Goal: Information Seeking & Learning: Learn about a topic

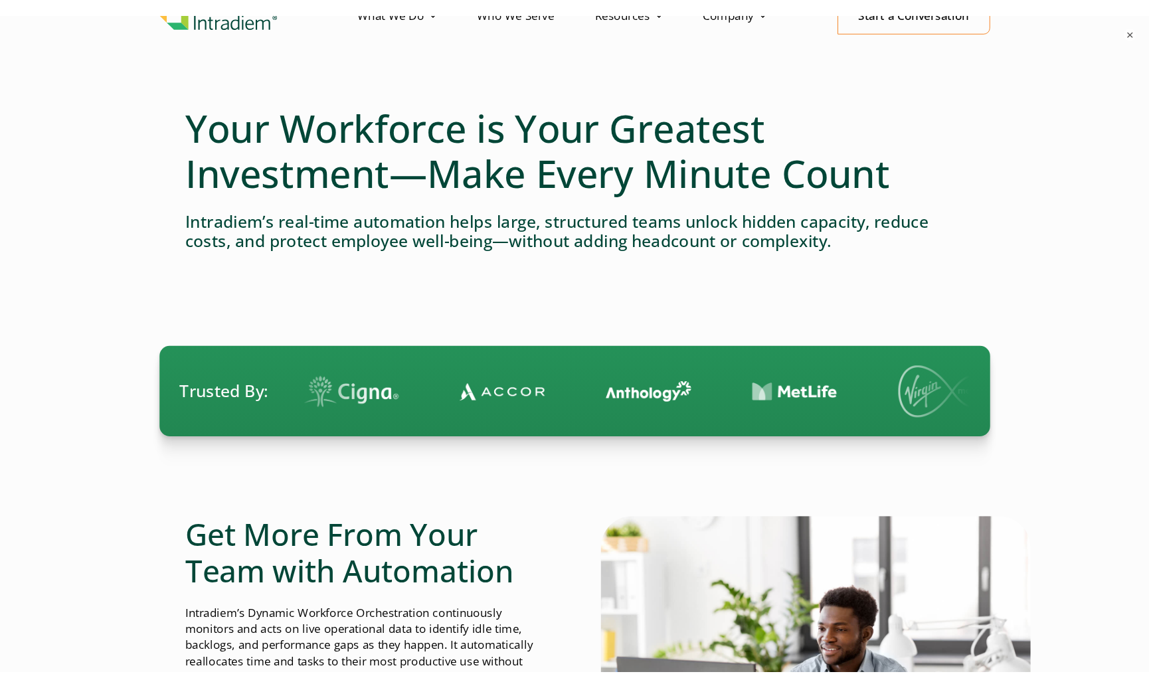
scroll to position [133, 0]
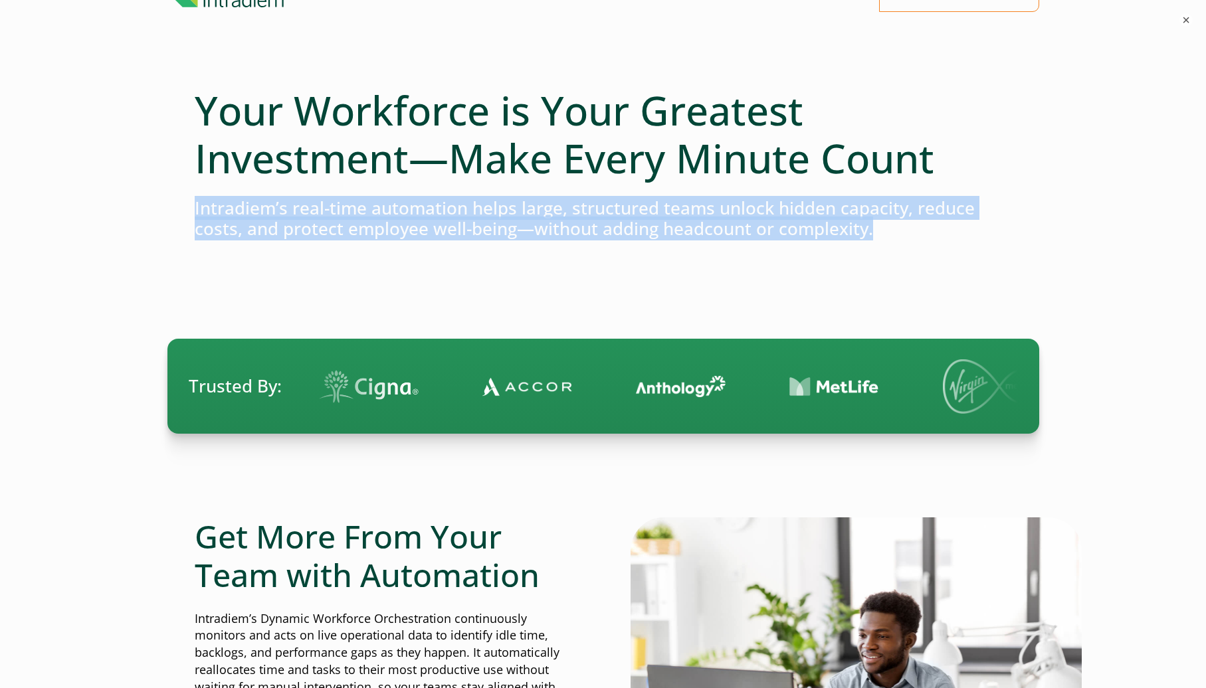
drag, startPoint x: 178, startPoint y: 210, endPoint x: 264, endPoint y: 242, distance: 92.3
copy div "Intradiem’s real-time automation helps large, structured teams unlock hidden ca…"
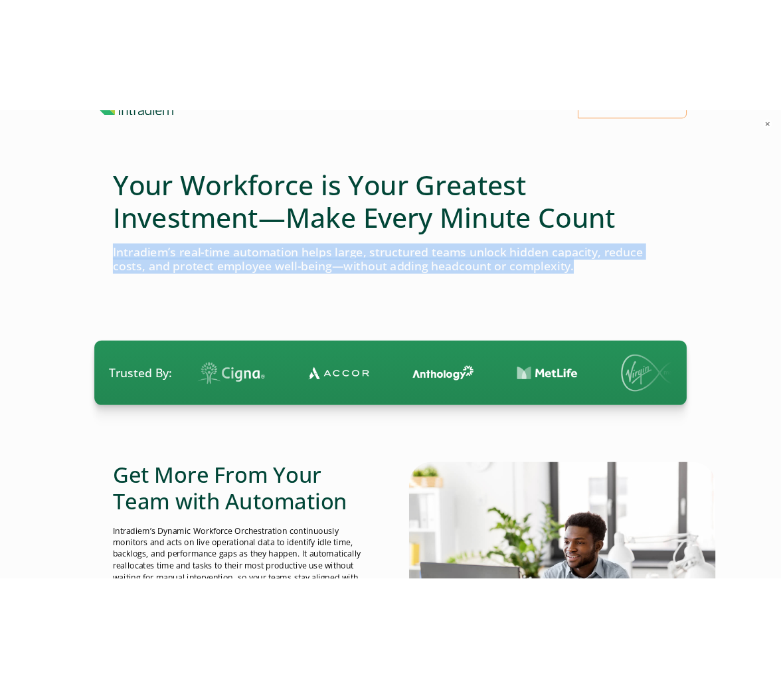
scroll to position [145, 0]
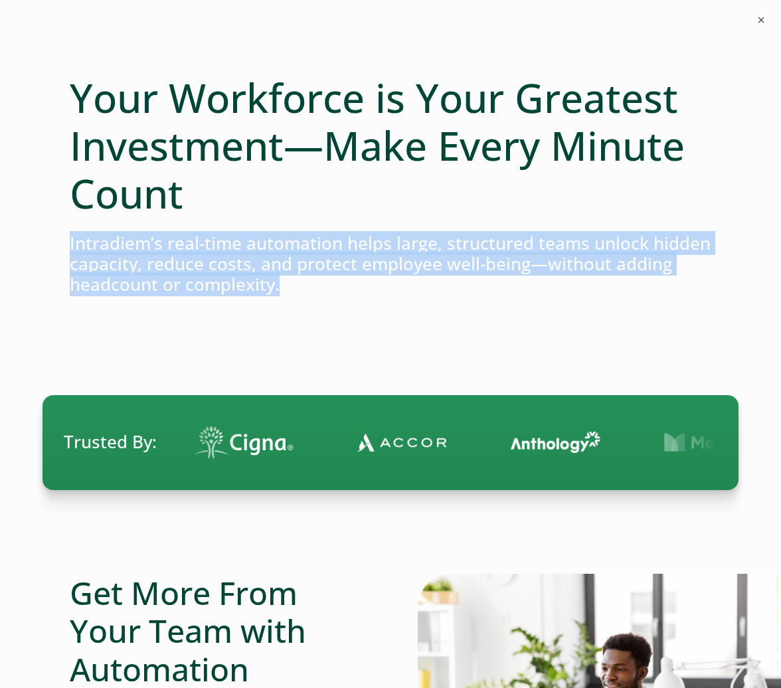
drag, startPoint x: 344, startPoint y: 281, endPoint x: 317, endPoint y: 275, distance: 27.9
click at [344, 281] on h4 "Intradiem’s real-time automation helps large, structured teams unlock hidden ca…" at bounding box center [391, 264] width 642 height 62
drag, startPoint x: 298, startPoint y: 290, endPoint x: 39, endPoint y: 243, distance: 263.3
click at [100, 250] on h4 "Intradiem’s real-time automation helps large, structured teams unlock hidden ca…" at bounding box center [391, 264] width 642 height 62
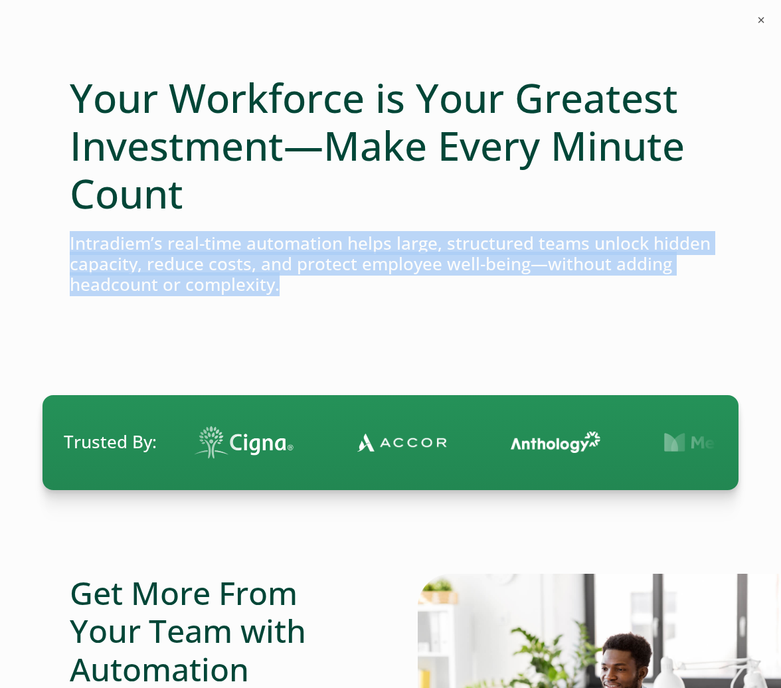
click at [389, 270] on h4 "Intradiem’s real-time automation helps large, structured teams unlock hidden ca…" at bounding box center [391, 264] width 642 height 62
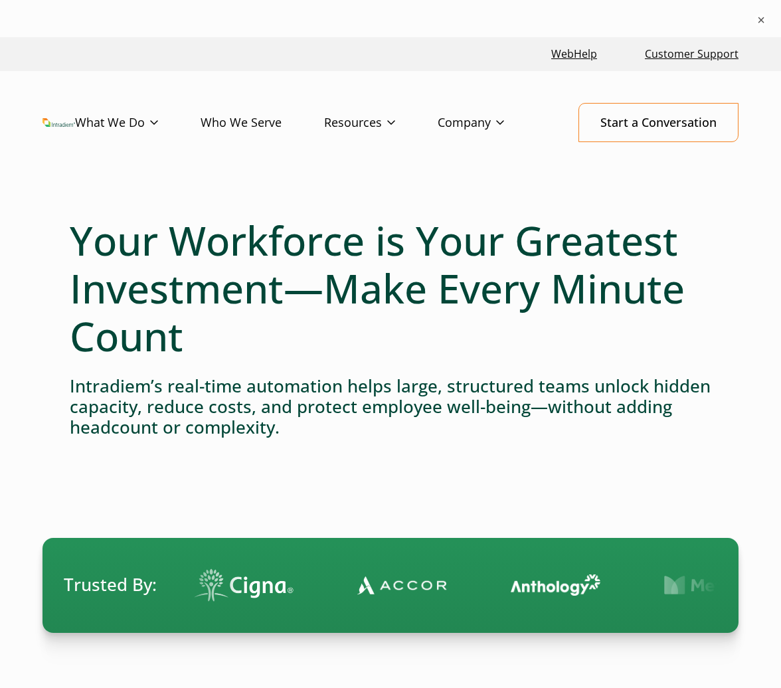
scroll to position [0, 0]
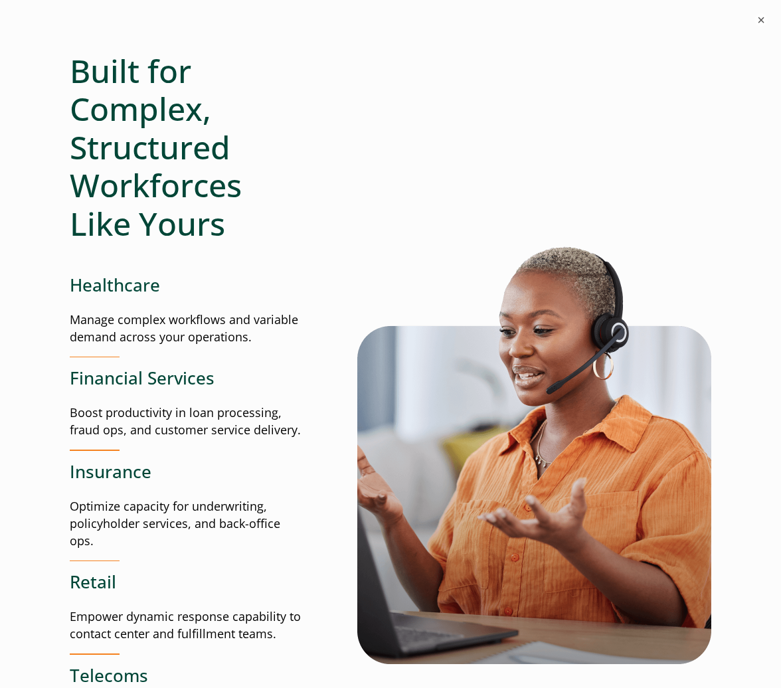
drag, startPoint x: 532, startPoint y: 315, endPoint x: 534, endPoint y: 336, distance: 21.4
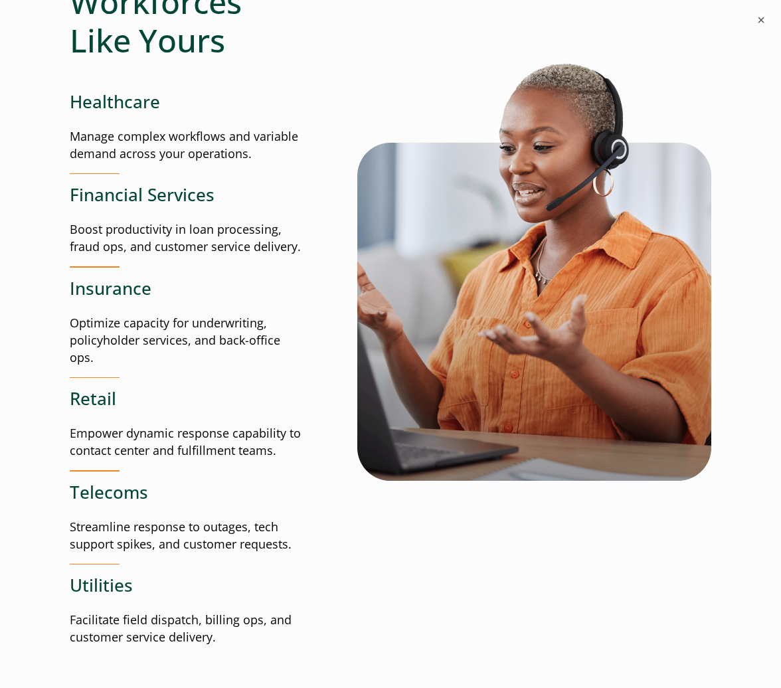
scroll to position [2078, 0]
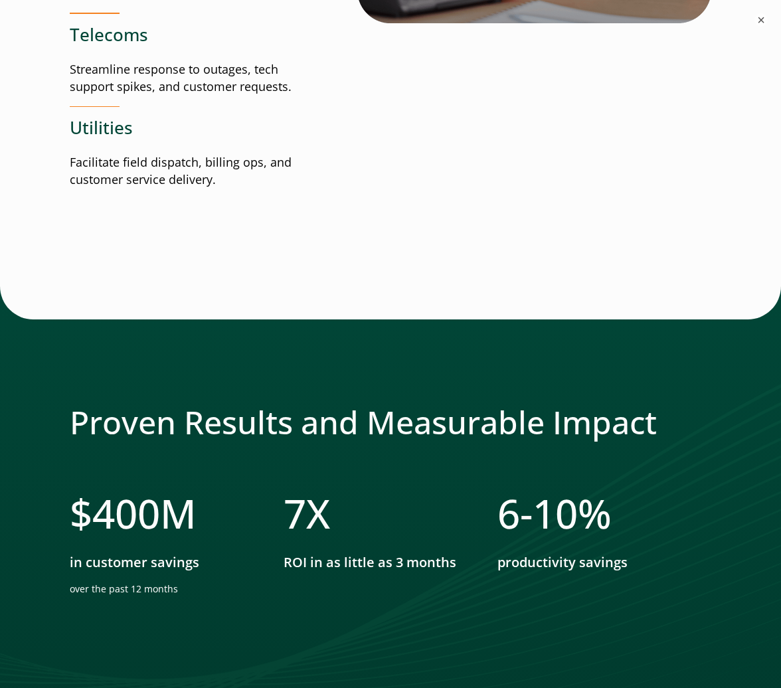
drag, startPoint x: 537, startPoint y: 346, endPoint x: 555, endPoint y: 365, distance: 26.3
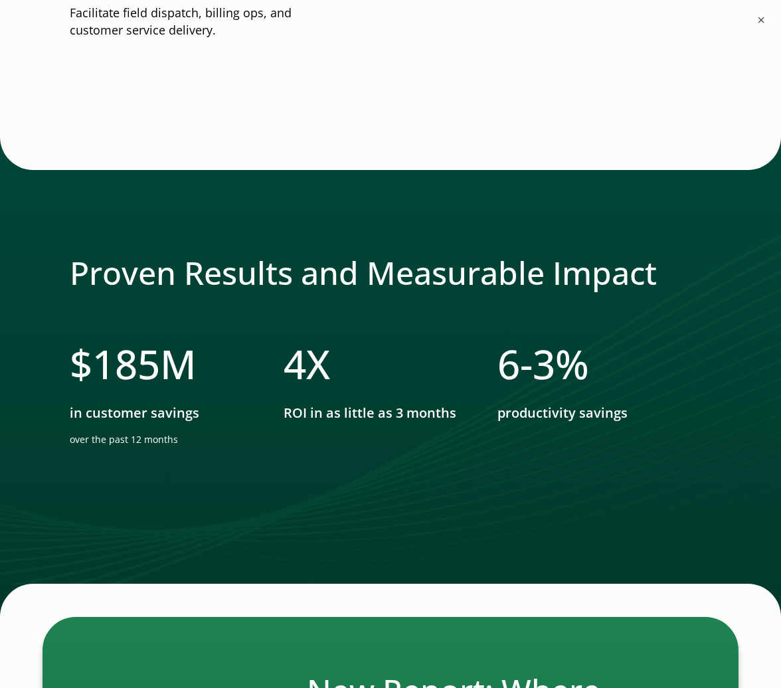
scroll to position [2755, 5]
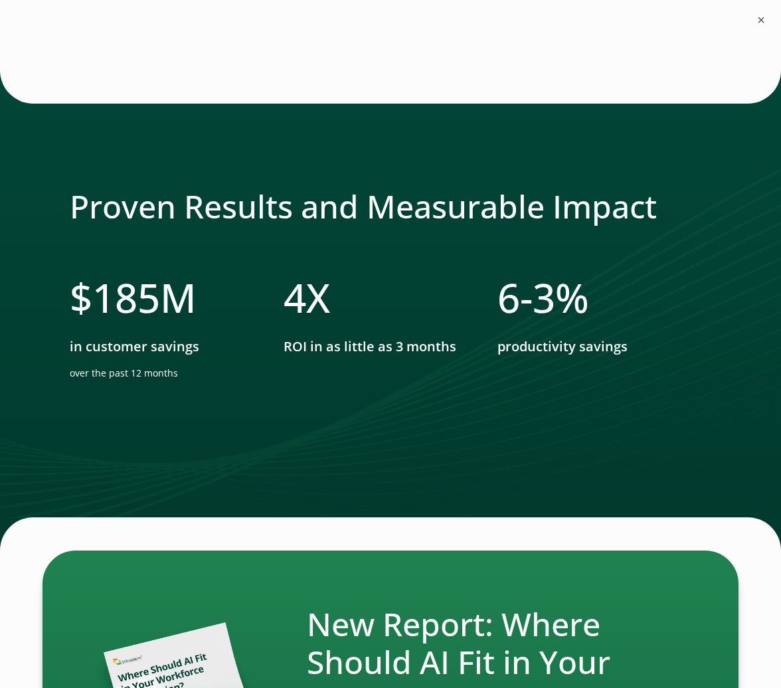
drag, startPoint x: 555, startPoint y: 286, endPoint x: 551, endPoint y: 318, distance: 32.1
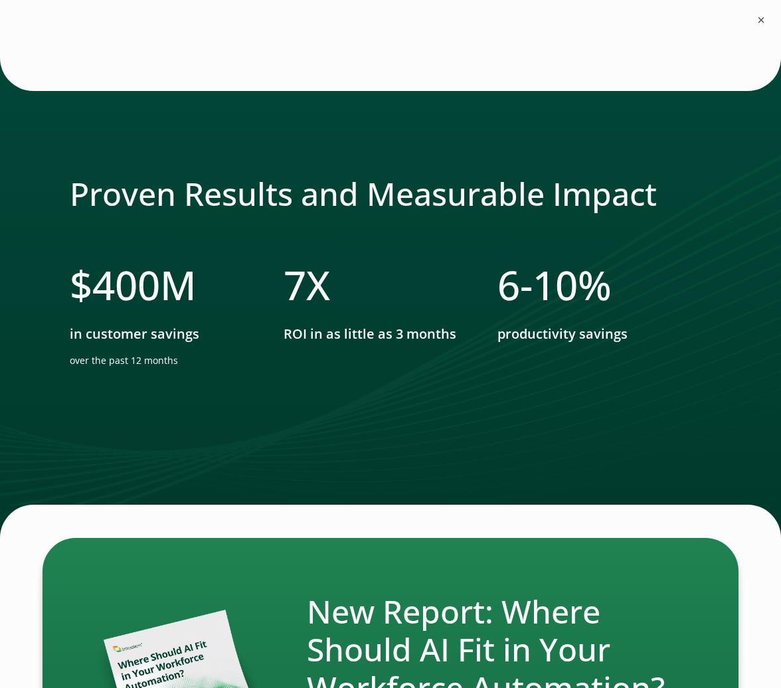
drag, startPoint x: 769, startPoint y: 156, endPoint x: 747, endPoint y: 124, distance: 39.2
click at [767, 155] on div at bounding box center [390, 298] width 781 height 480
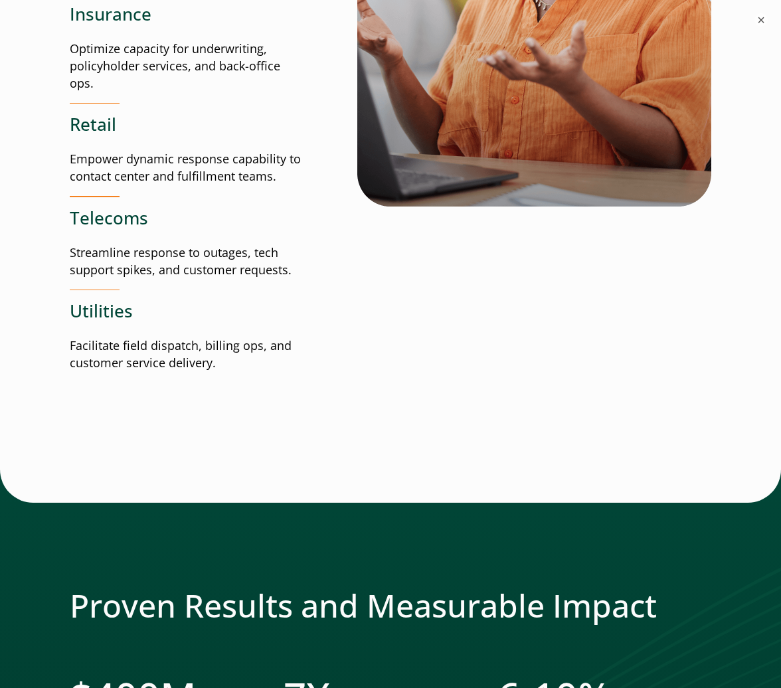
scroll to position [2301, 1]
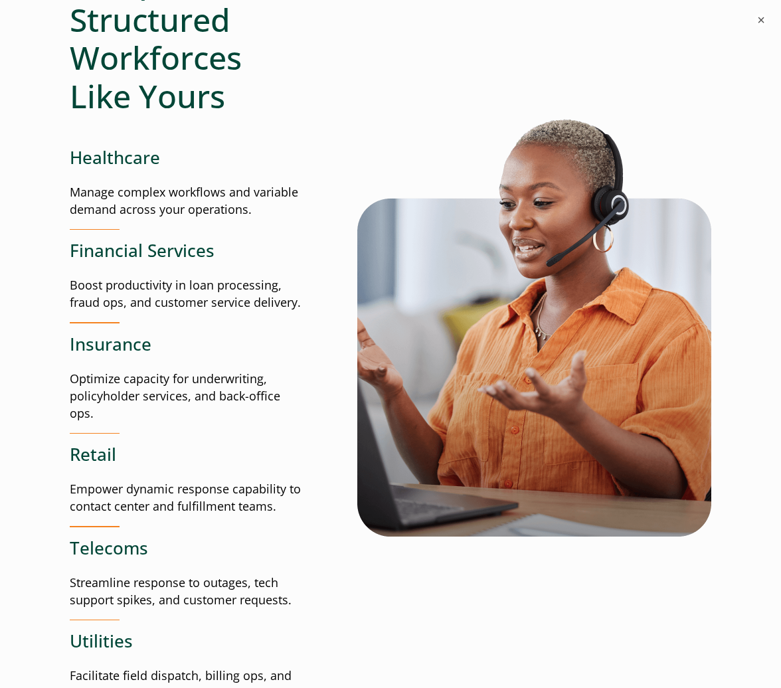
drag, startPoint x: 472, startPoint y: 585, endPoint x: 444, endPoint y: 496, distance: 93.1
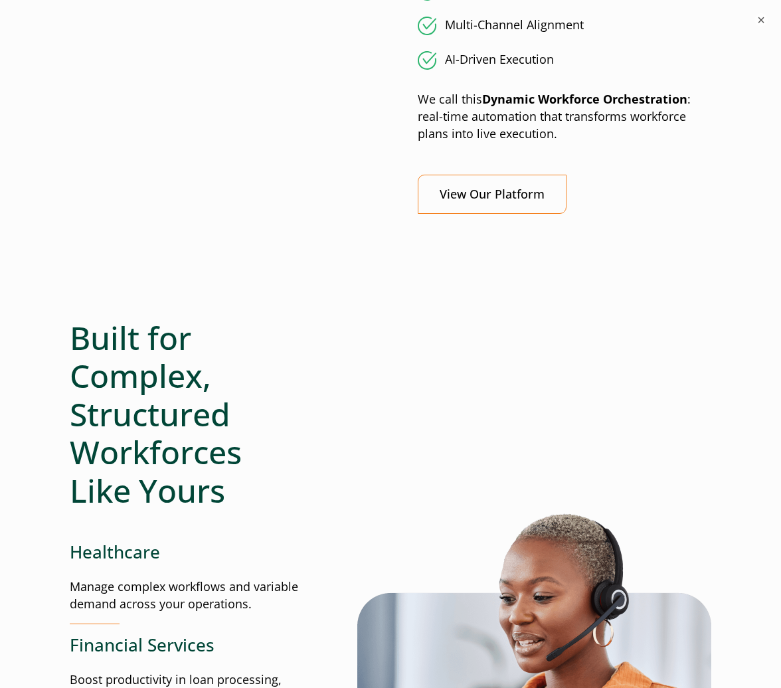
drag, startPoint x: 420, startPoint y: 563, endPoint x: 373, endPoint y: 487, distance: 89.8
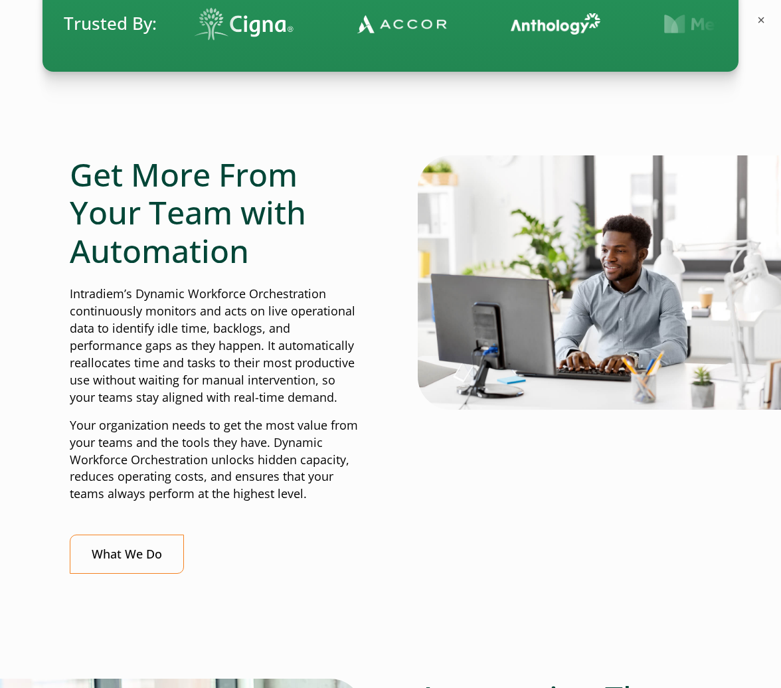
drag, startPoint x: 536, startPoint y: 588, endPoint x: 450, endPoint y: 427, distance: 182.2
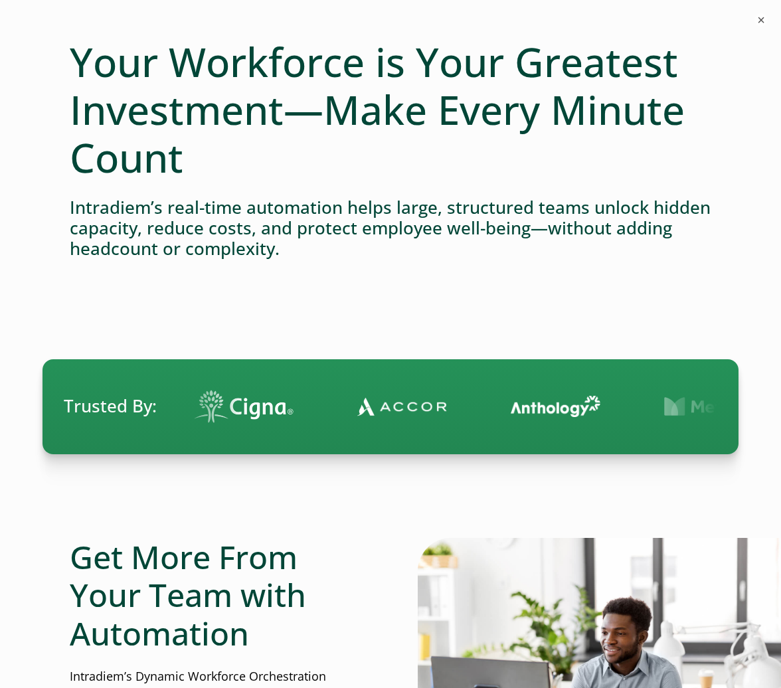
drag, startPoint x: 452, startPoint y: 475, endPoint x: 391, endPoint y: 367, distance: 124.0
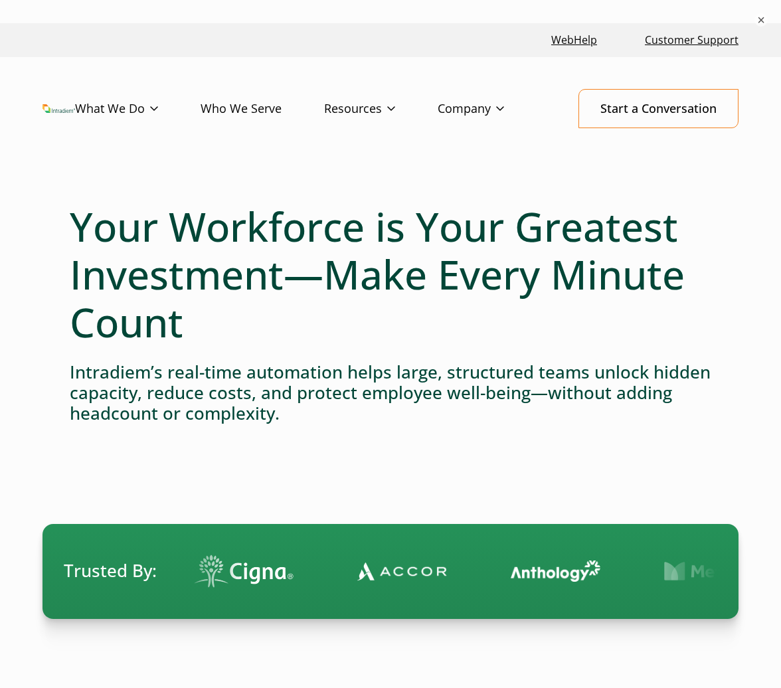
scroll to position [0, 0]
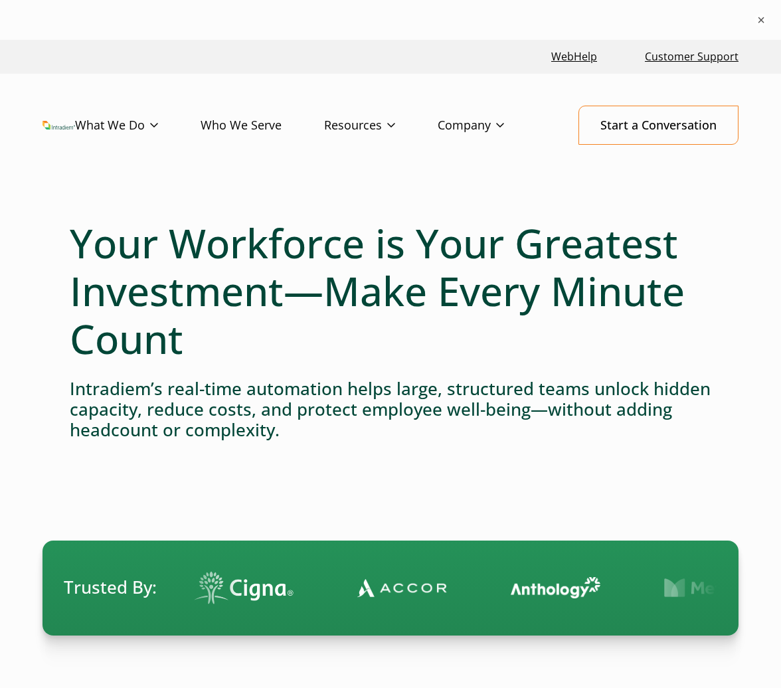
drag, startPoint x: 486, startPoint y: 510, endPoint x: 470, endPoint y: 465, distance: 47.7
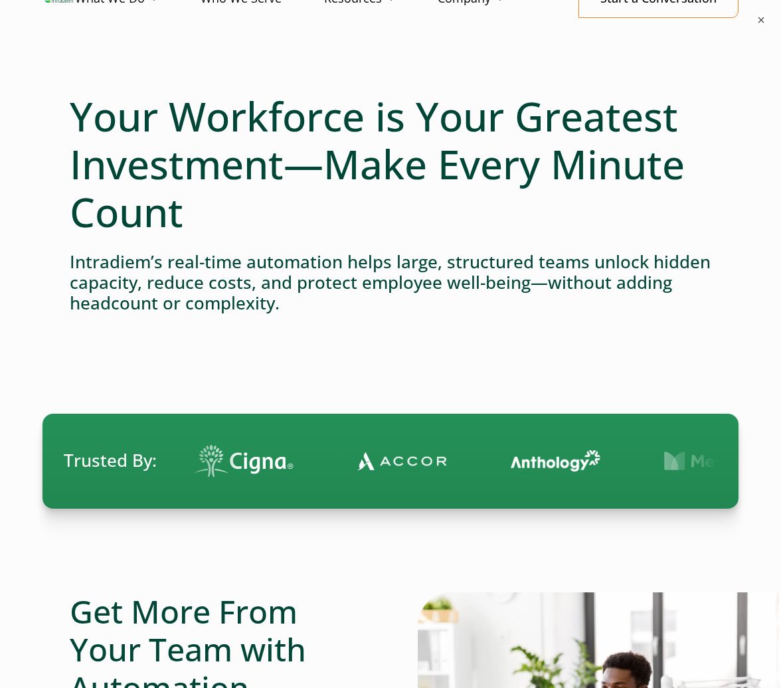
scroll to position [199, 0]
